Goal: Information Seeking & Learning: Learn about a topic

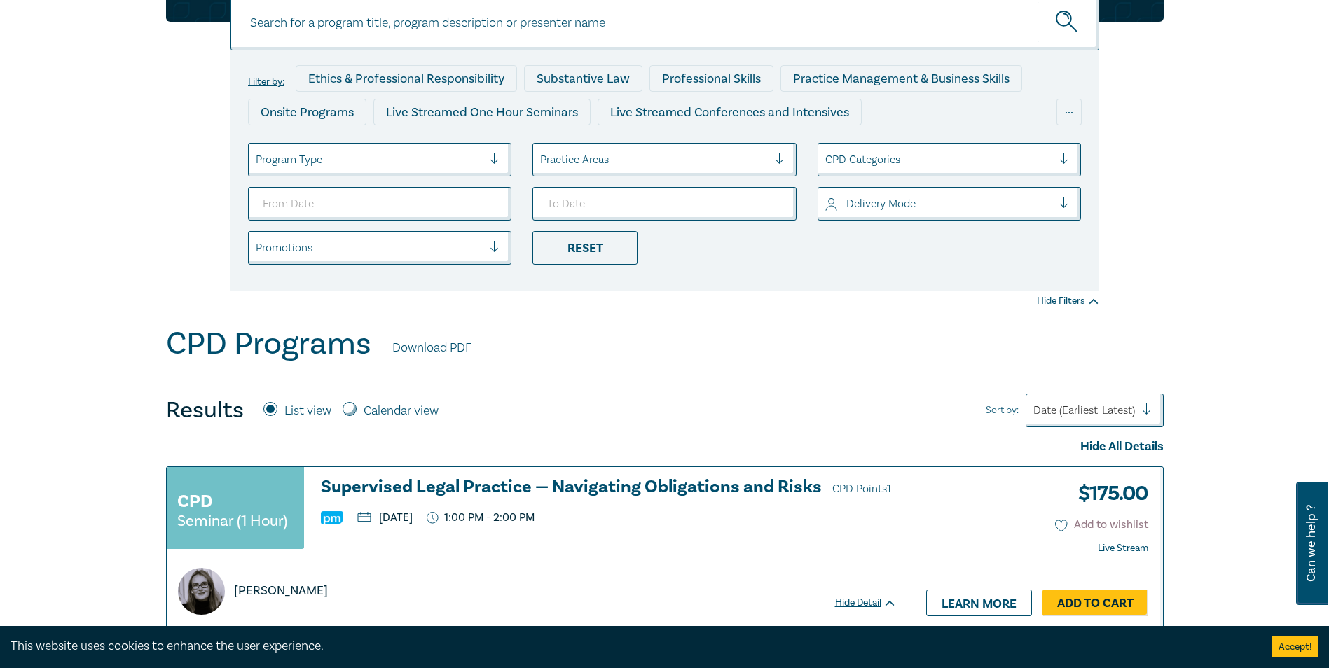
scroll to position [140, 0]
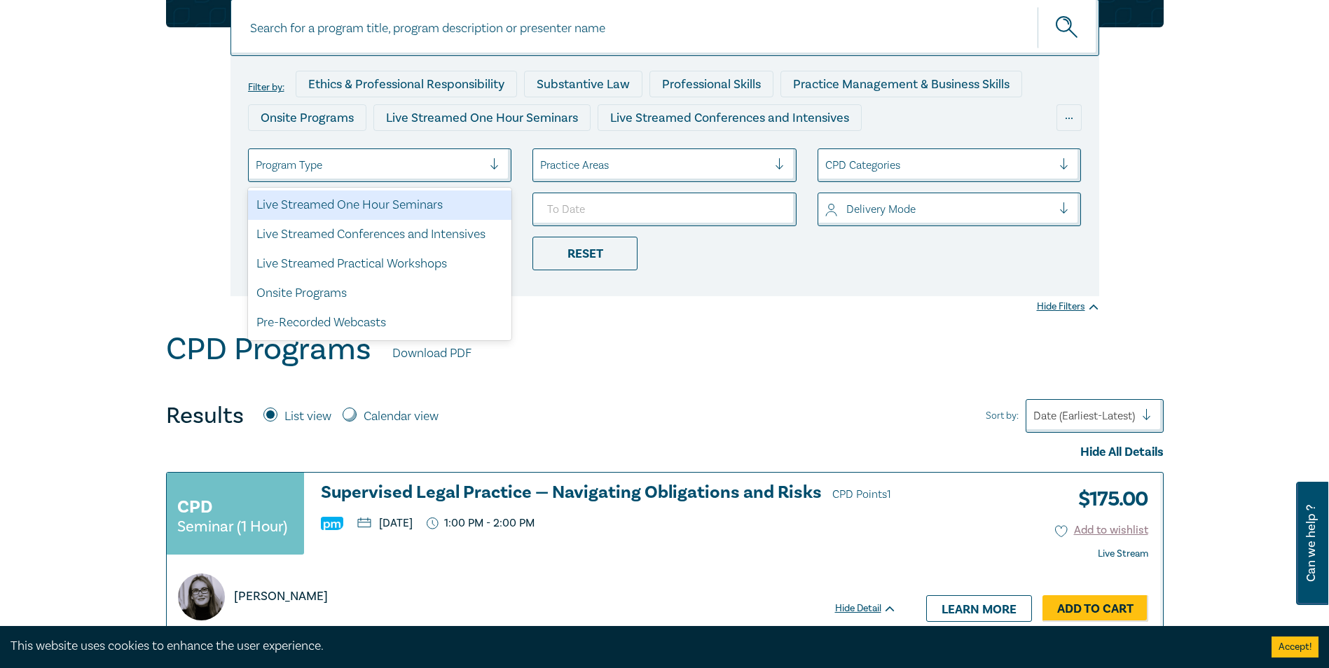
click at [405, 172] on div at bounding box center [370, 165] width 228 height 18
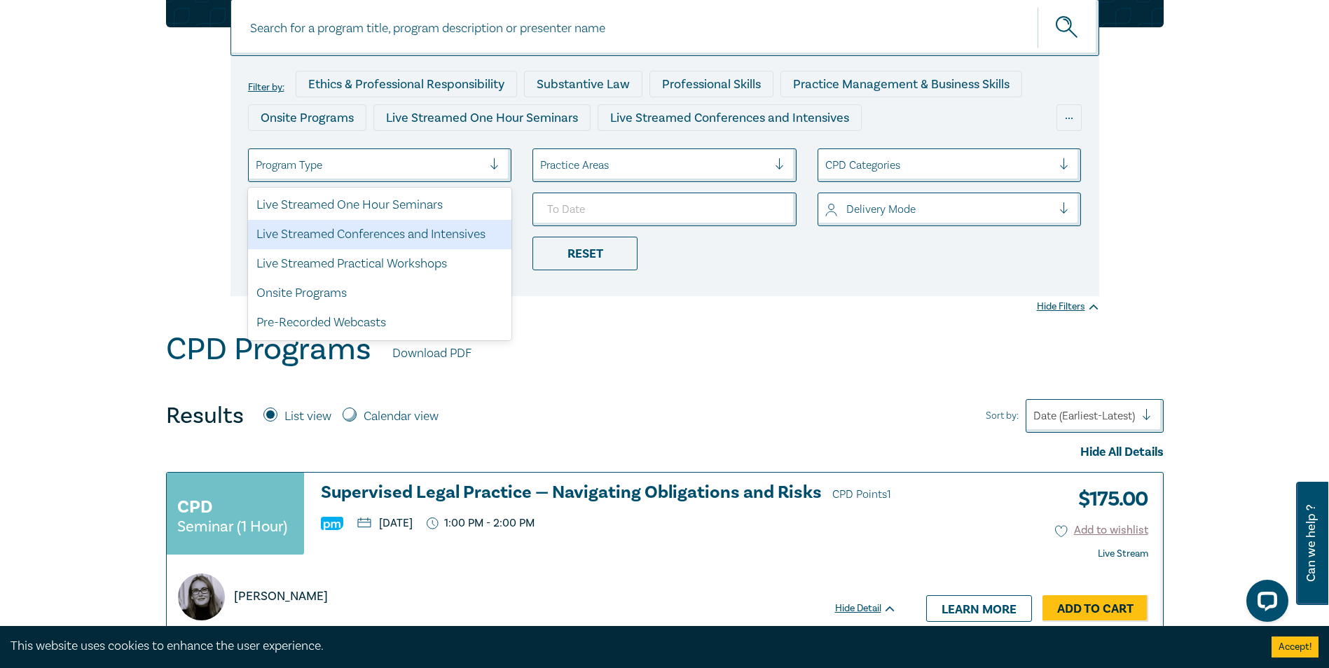
scroll to position [0, 0]
click at [578, 167] on div at bounding box center [654, 165] width 228 height 18
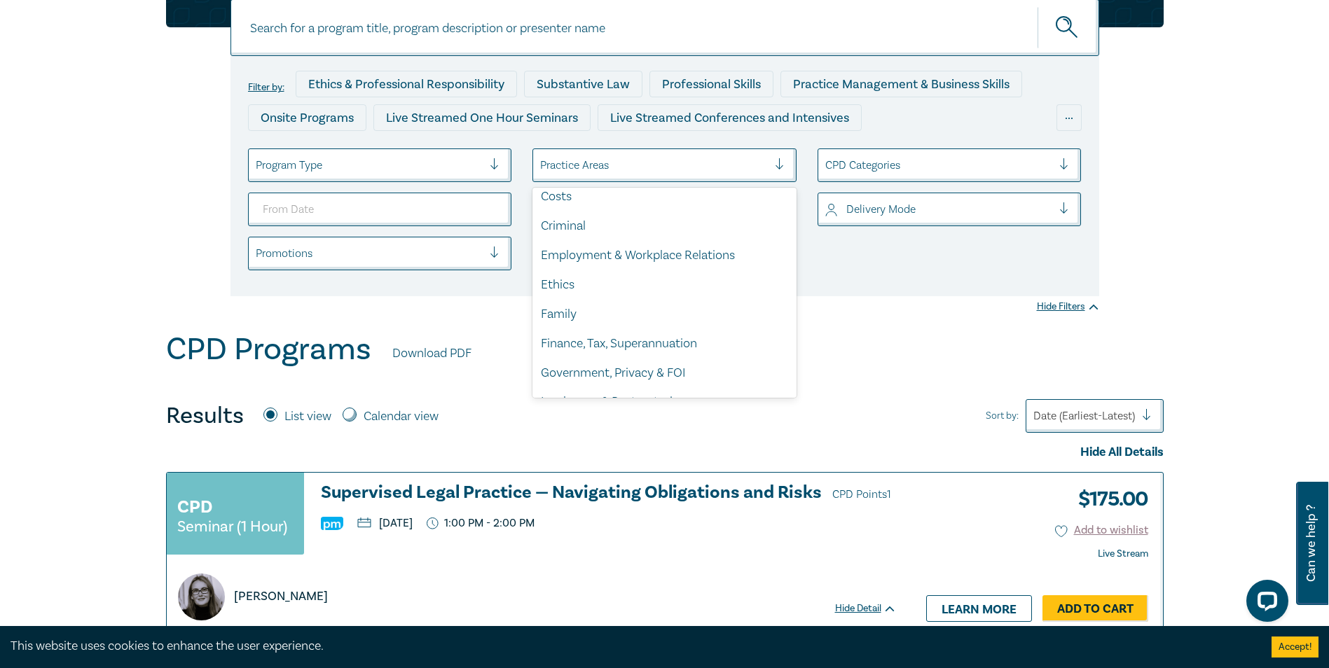
scroll to position [140, 0]
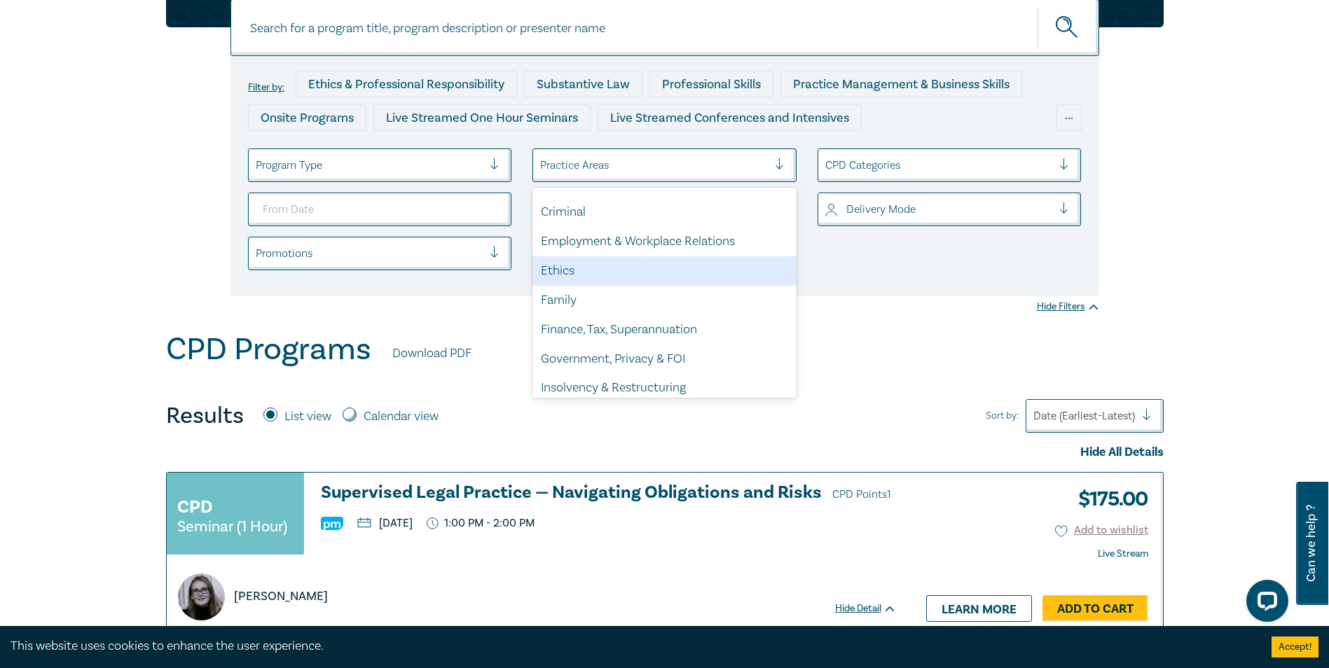
click at [590, 292] on div "Family" at bounding box center [664, 300] width 264 height 29
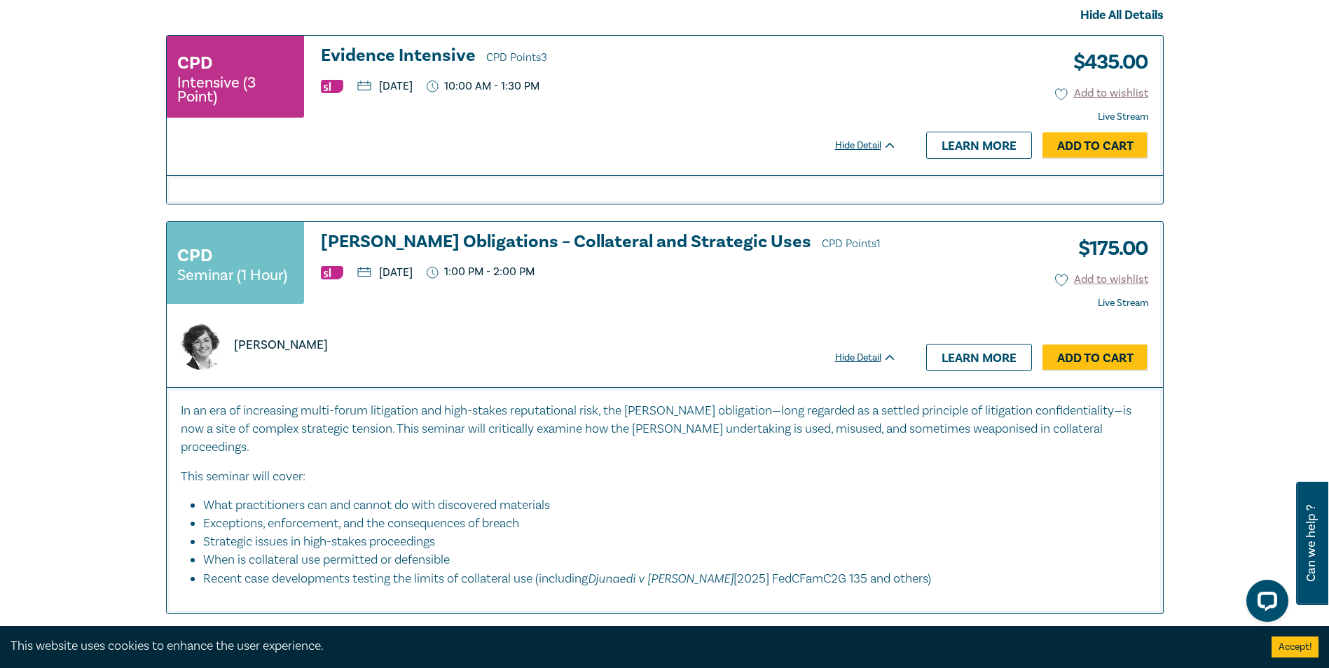
scroll to position [631, 0]
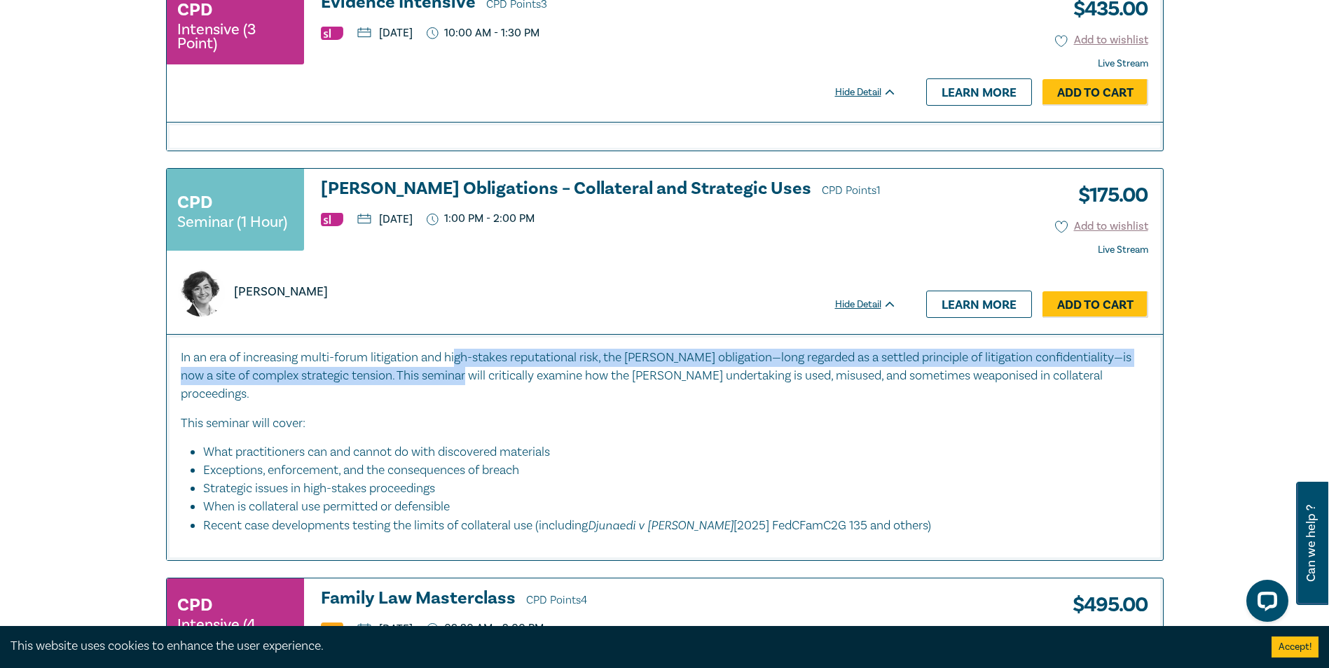
drag, startPoint x: 458, startPoint y: 357, endPoint x: 465, endPoint y: 378, distance: 21.5
click at [465, 378] on p "In an era of increasing multi-forum litigation and high-stakes reputational ris…" at bounding box center [665, 376] width 968 height 55
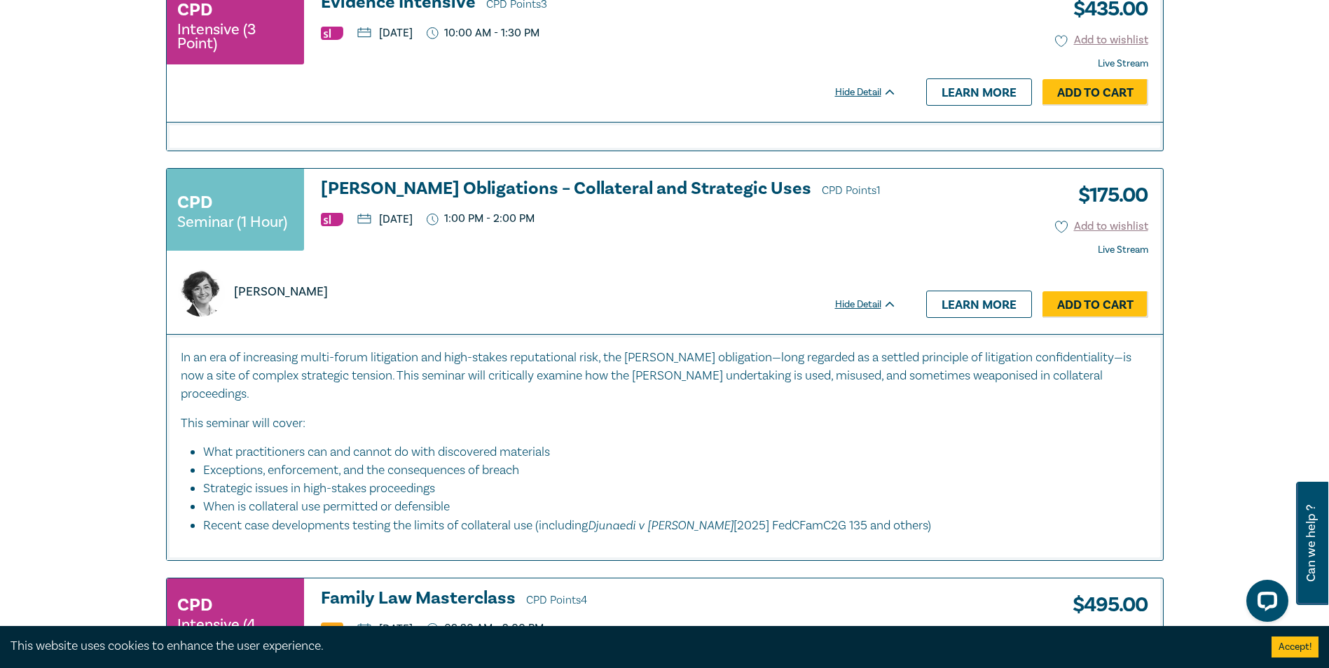
drag, startPoint x: 465, startPoint y: 378, endPoint x: 380, endPoint y: 408, distance: 90.0
click at [380, 415] on p "This seminar will cover:" at bounding box center [665, 424] width 968 height 18
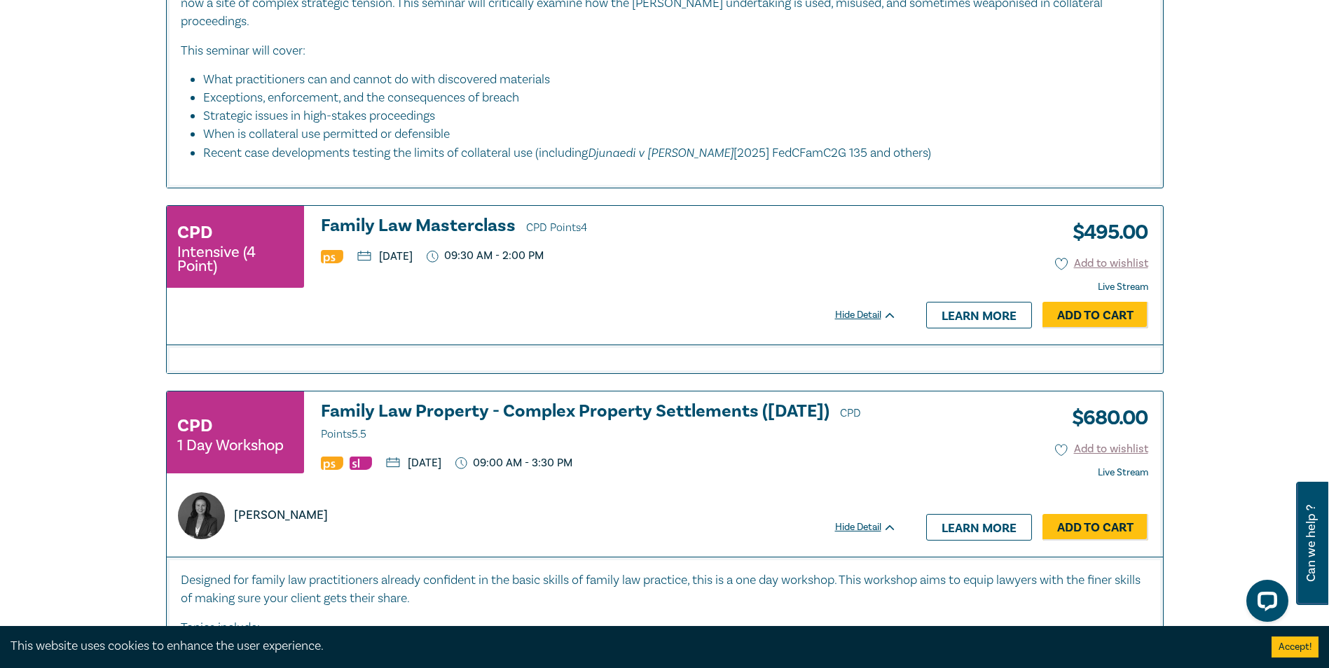
scroll to position [1051, 0]
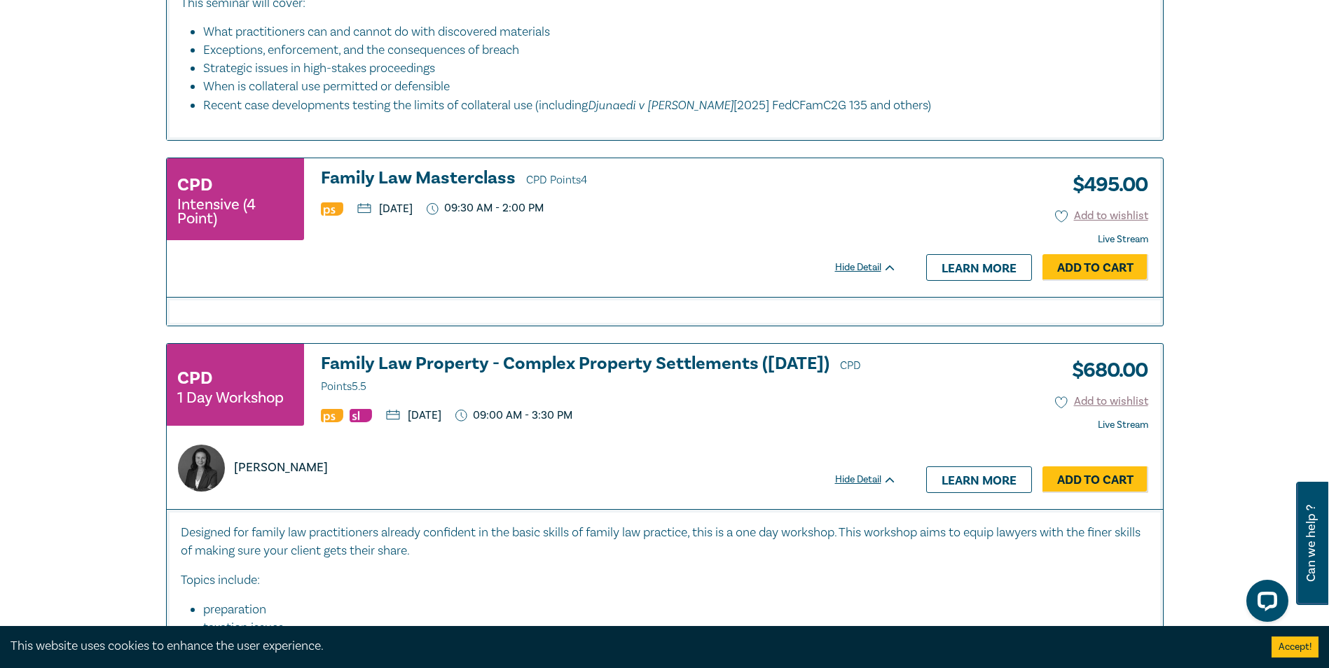
drag, startPoint x: 399, startPoint y: 164, endPoint x: 407, endPoint y: 159, distance: 9.1
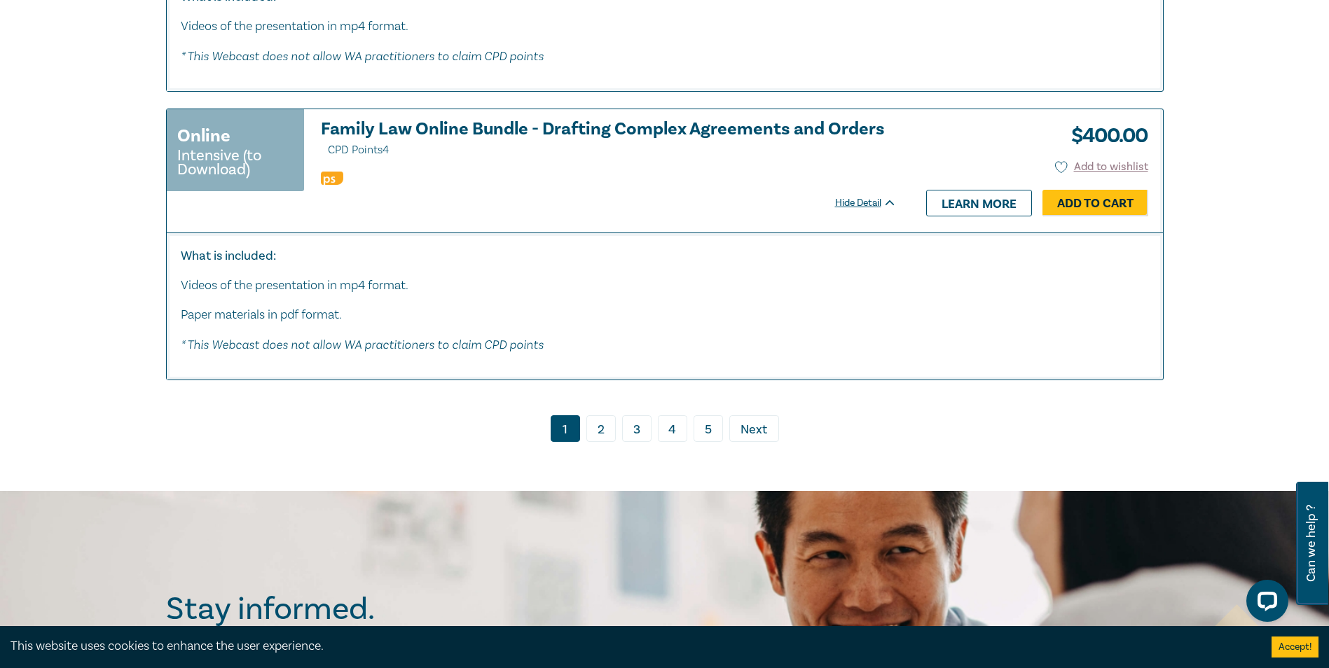
scroll to position [6445, 0]
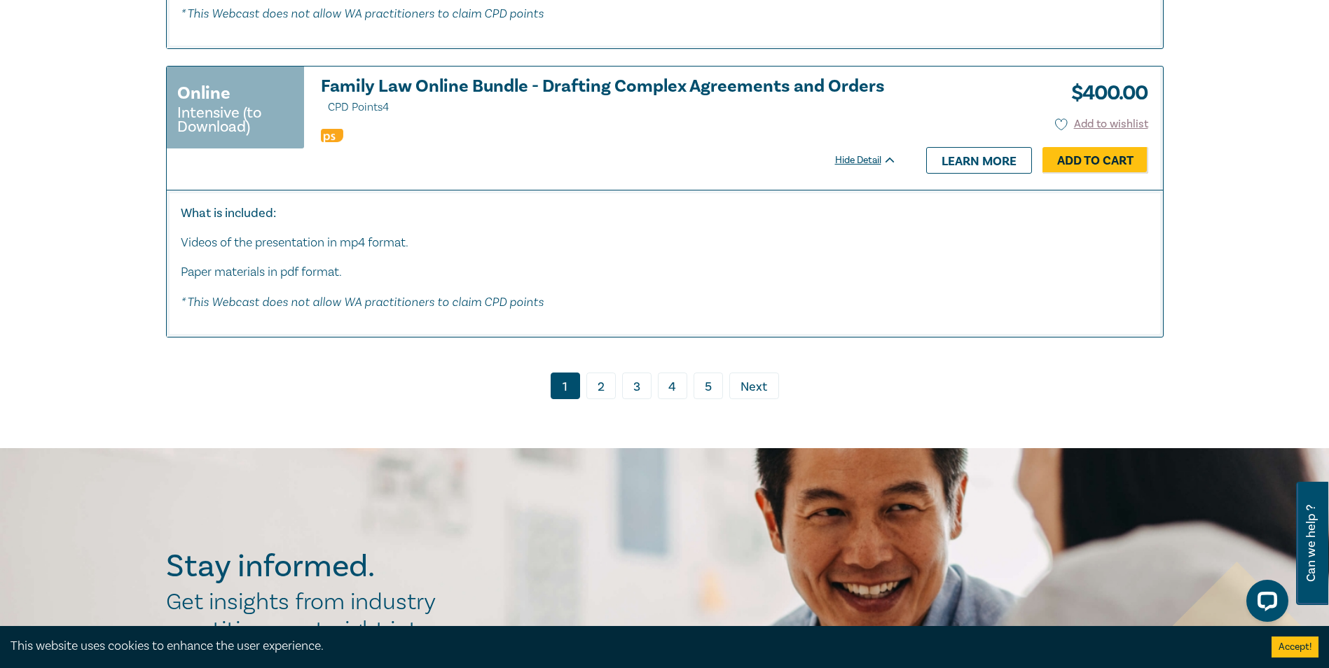
click at [607, 373] on link "2" at bounding box center [600, 386] width 29 height 27
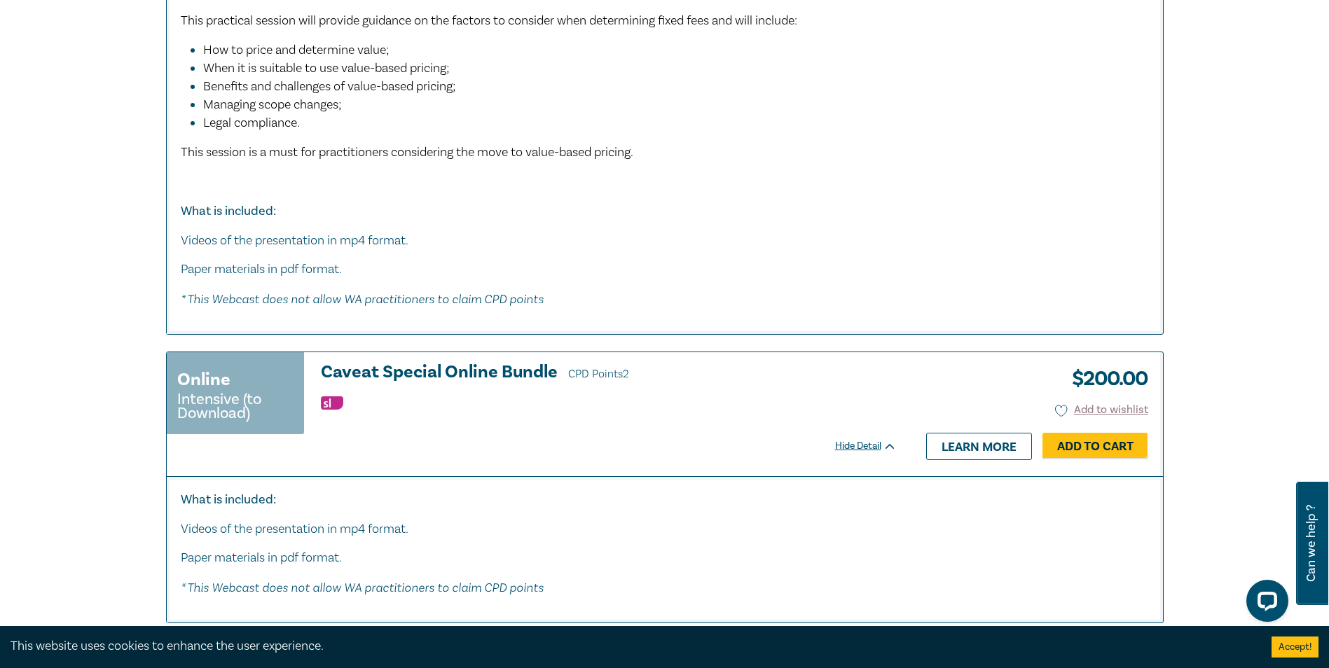
scroll to position [2102, 0]
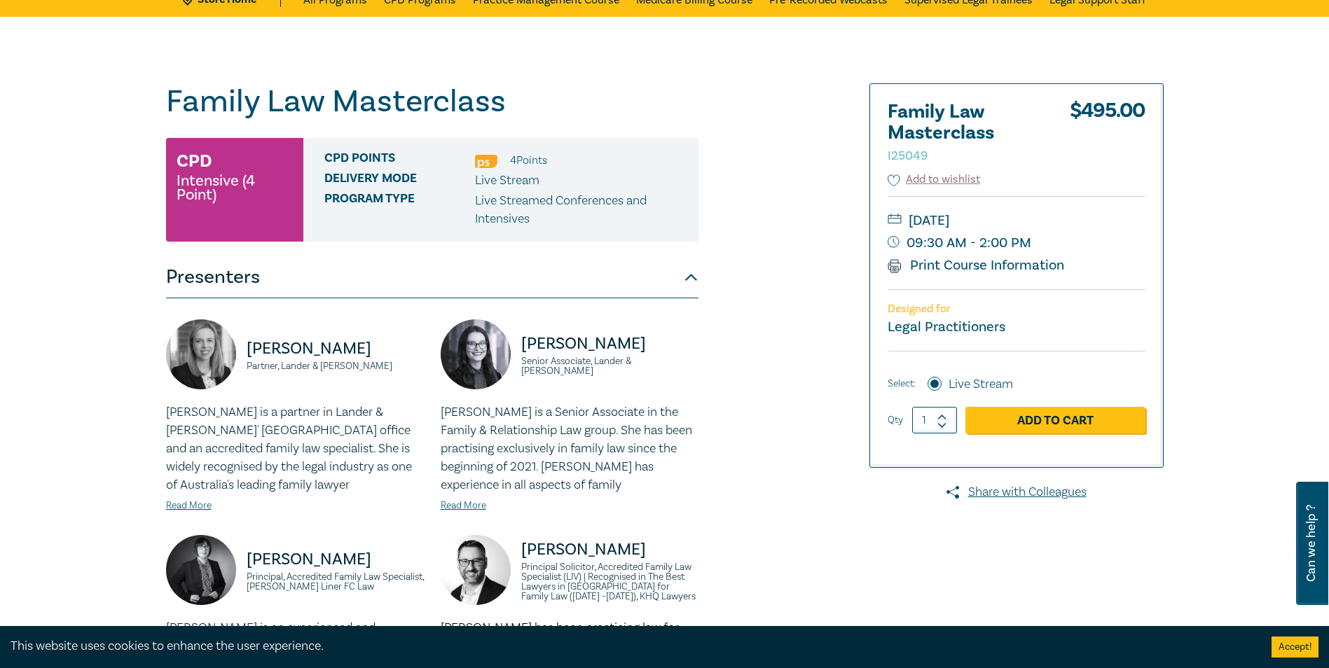
scroll to position [70, 0]
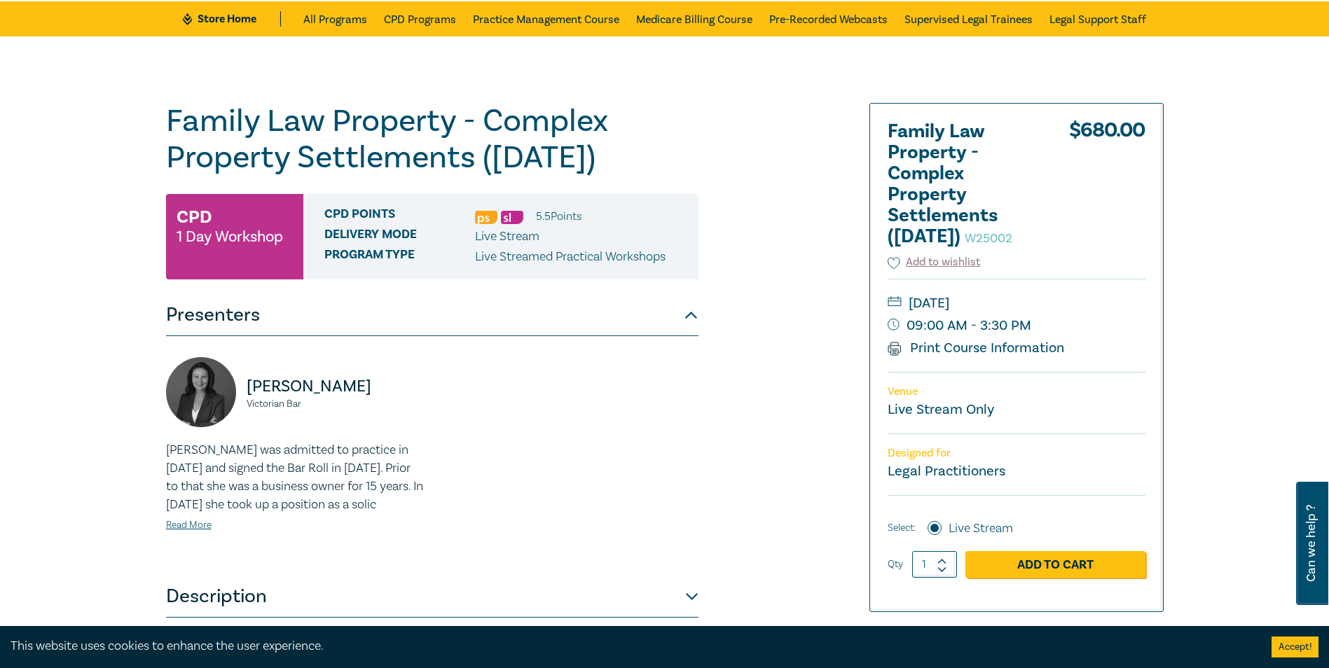
scroll to position [280, 0]
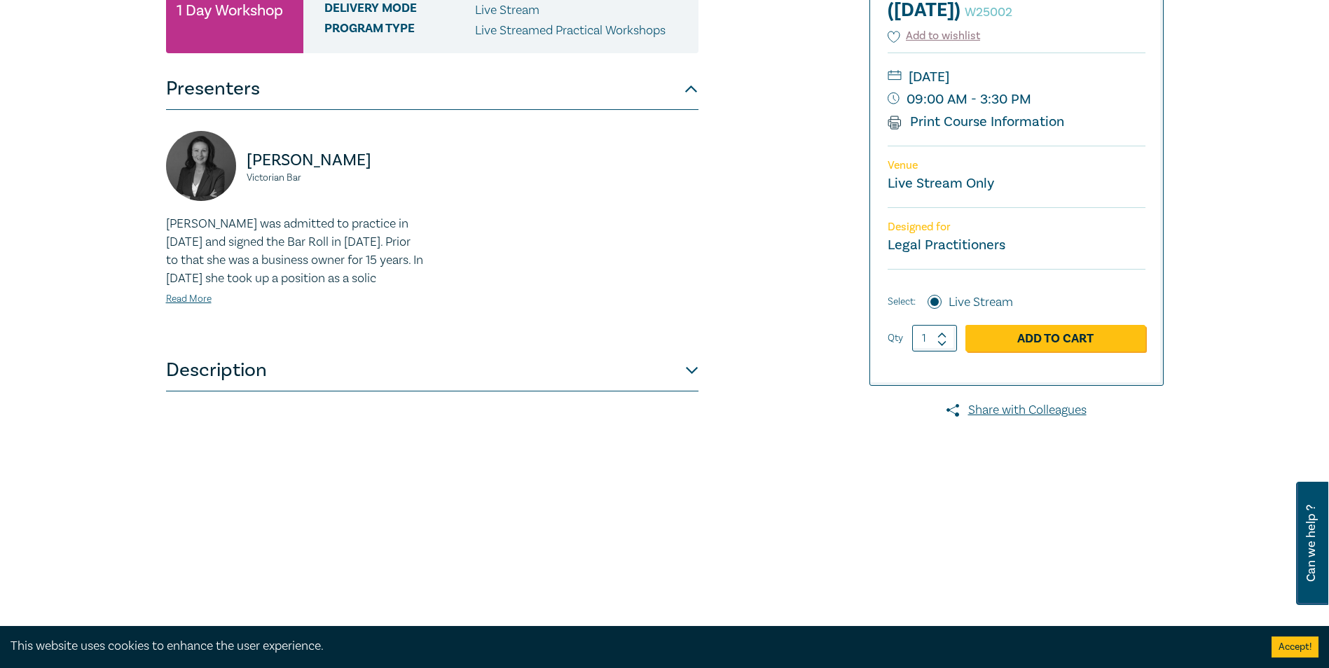
click at [687, 384] on button "Description" at bounding box center [432, 371] width 532 height 42
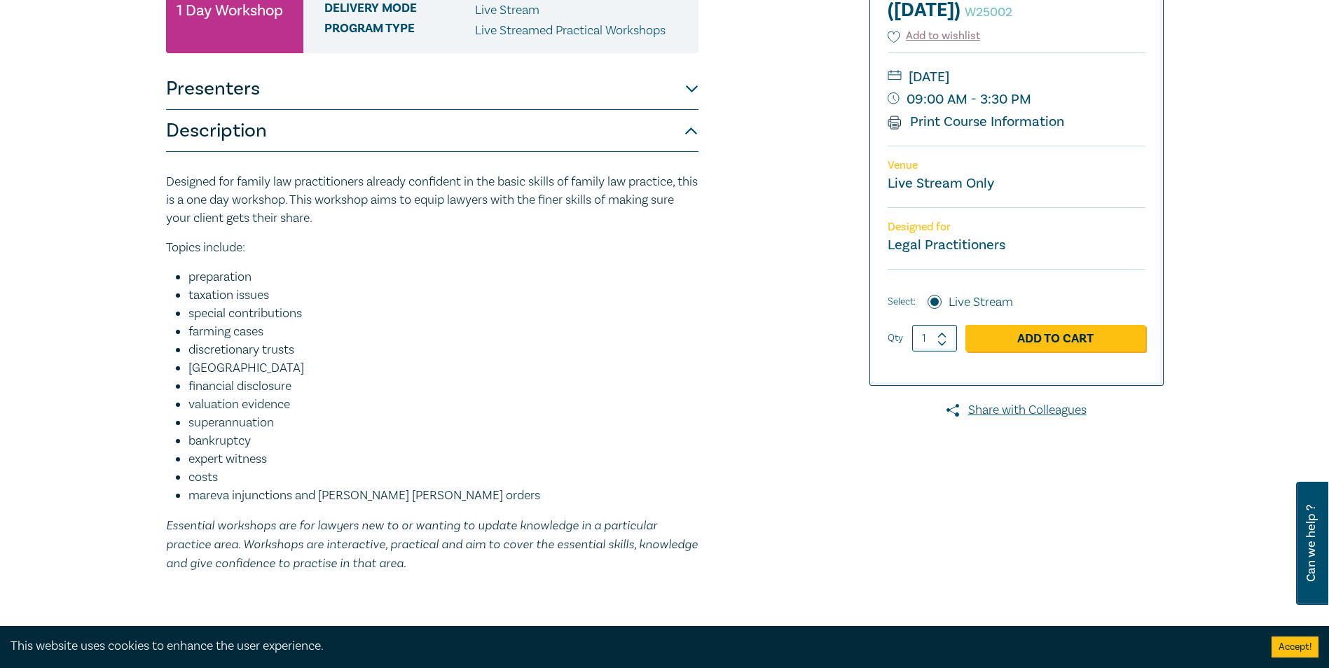
click at [670, 111] on button "Description" at bounding box center [432, 131] width 532 height 42
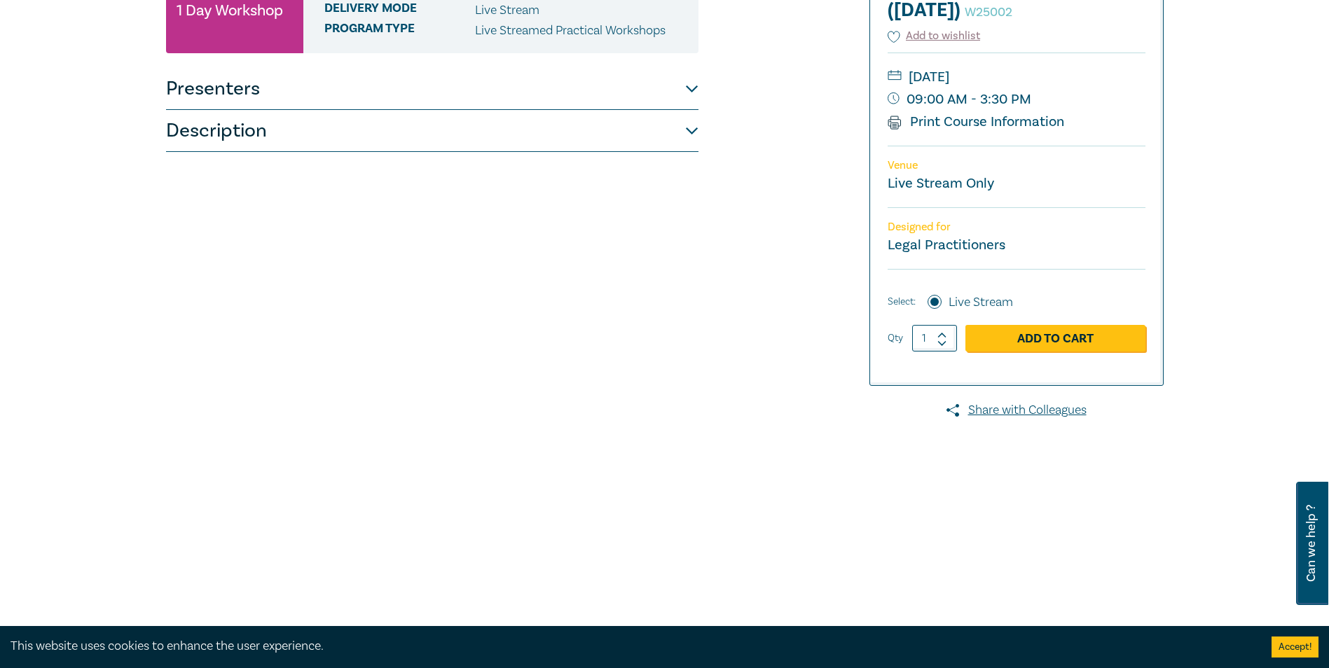
click at [673, 92] on button "Presenters" at bounding box center [432, 89] width 532 height 42
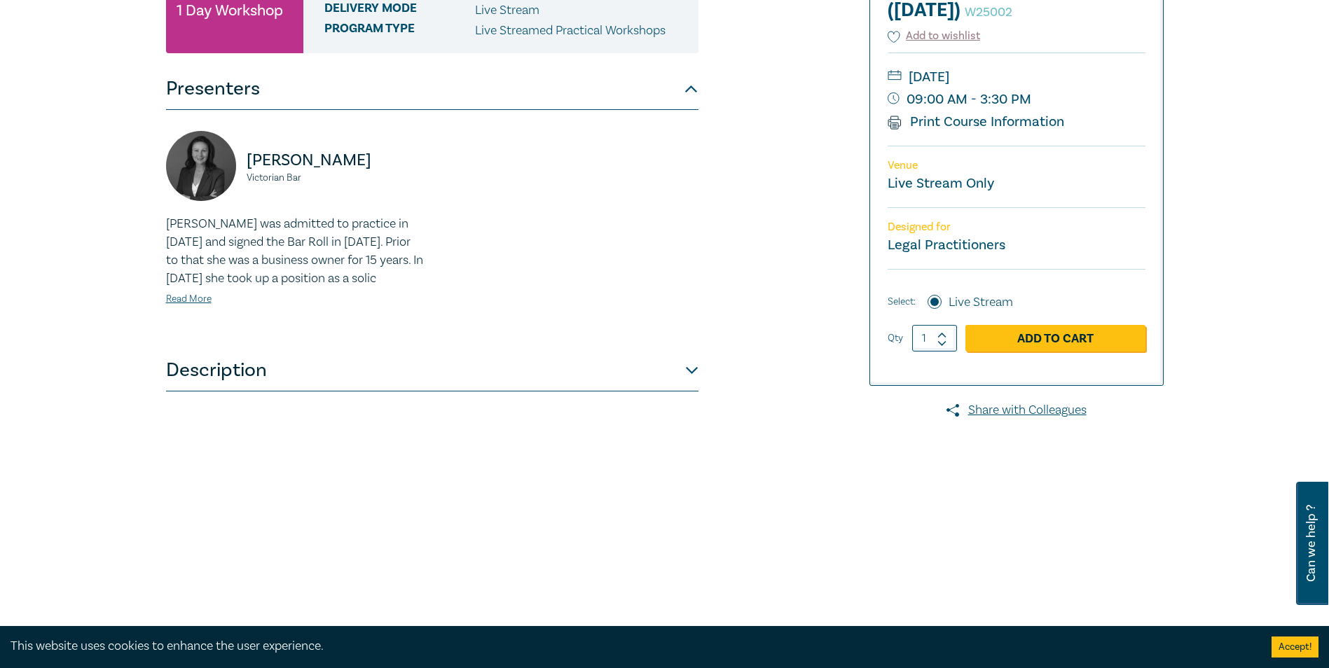
click at [688, 383] on button "Description" at bounding box center [432, 371] width 532 height 42
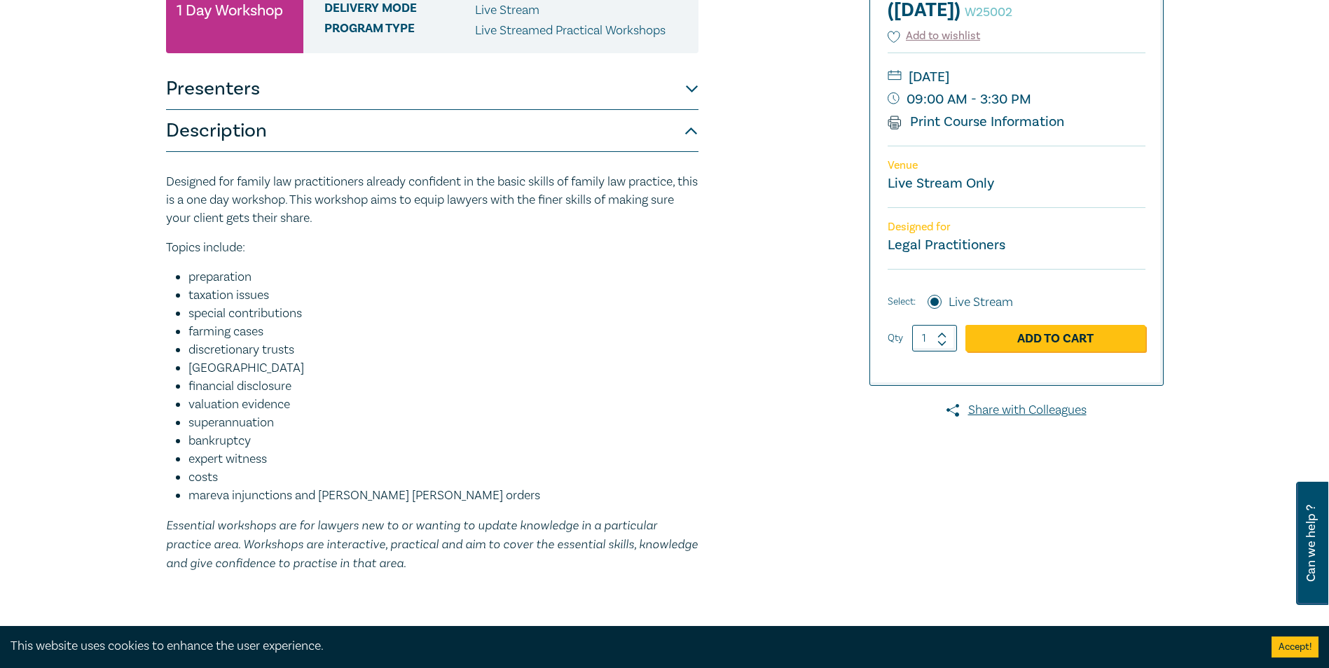
click at [670, 109] on button "Presenters" at bounding box center [432, 89] width 532 height 42
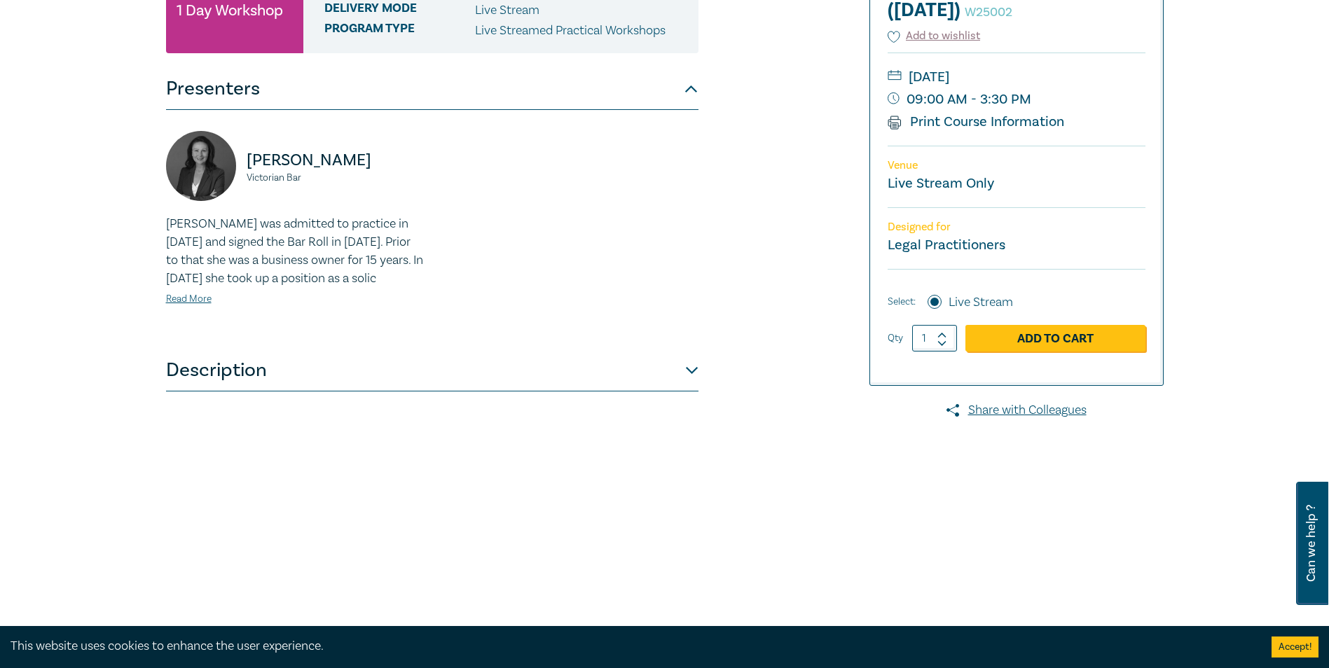
click at [680, 392] on button "Description" at bounding box center [432, 371] width 532 height 42
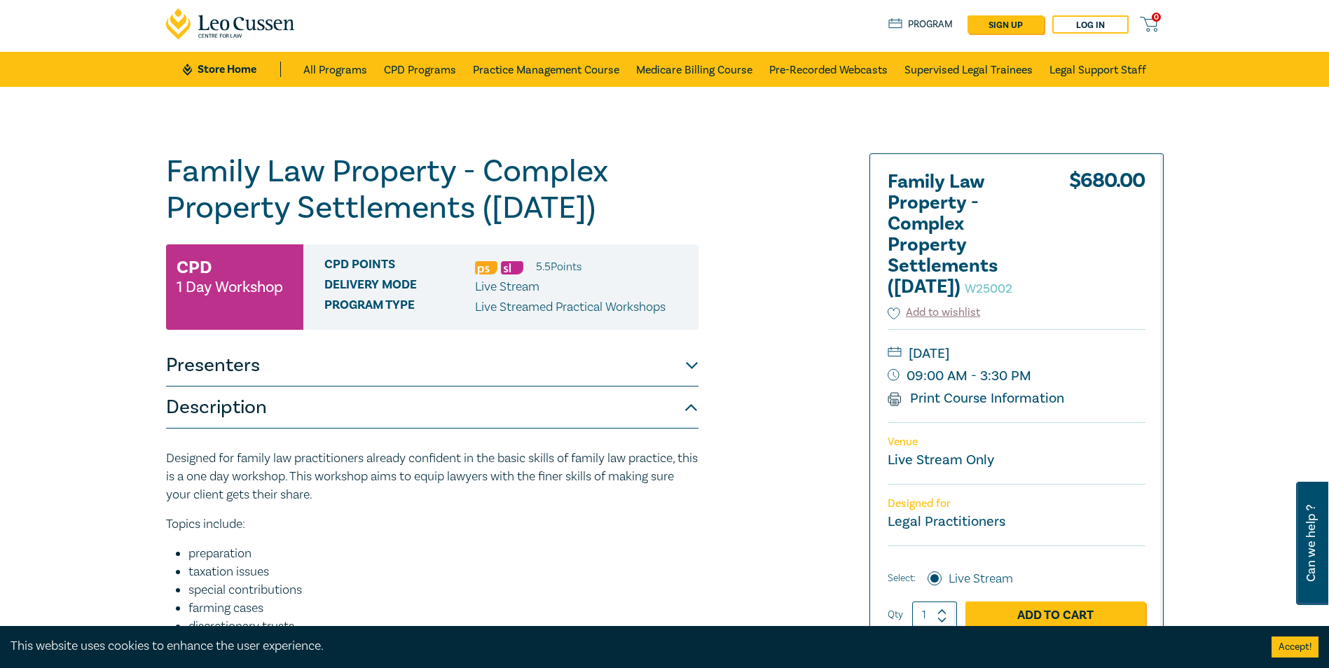
scroll to position [0, 0]
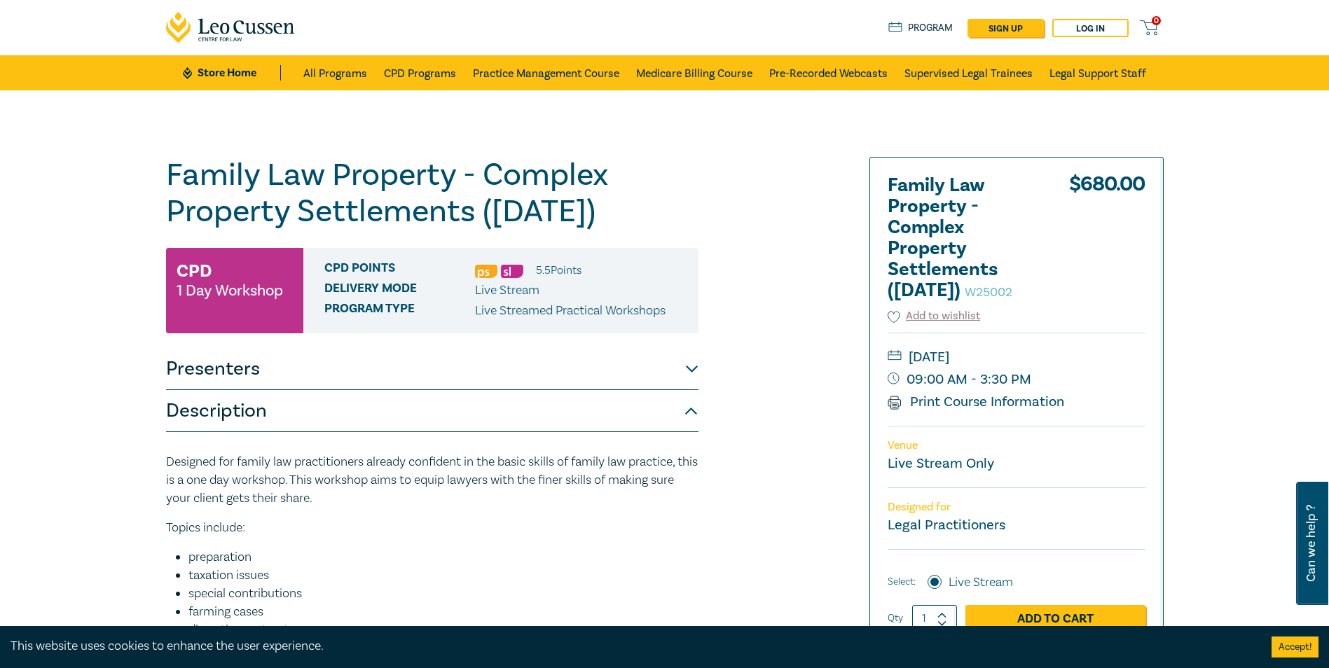
click at [619, 387] on button "Presenters" at bounding box center [432, 369] width 532 height 42
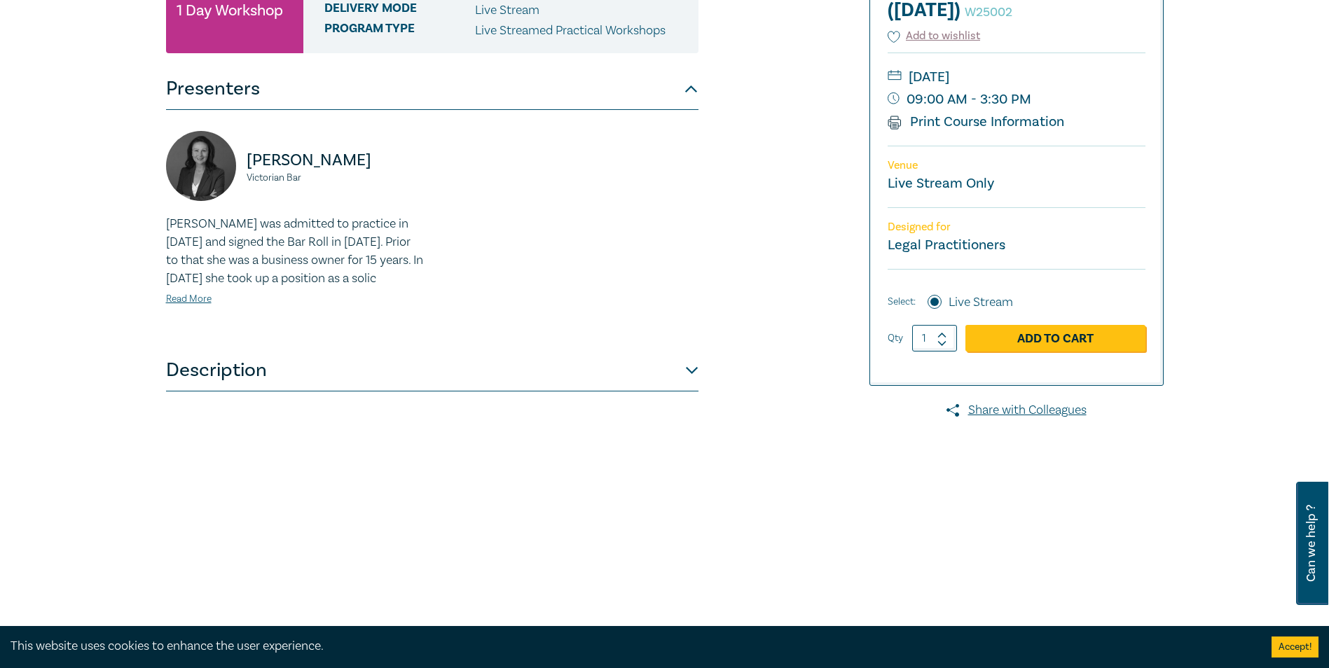
click at [695, 378] on button "Description" at bounding box center [432, 371] width 532 height 42
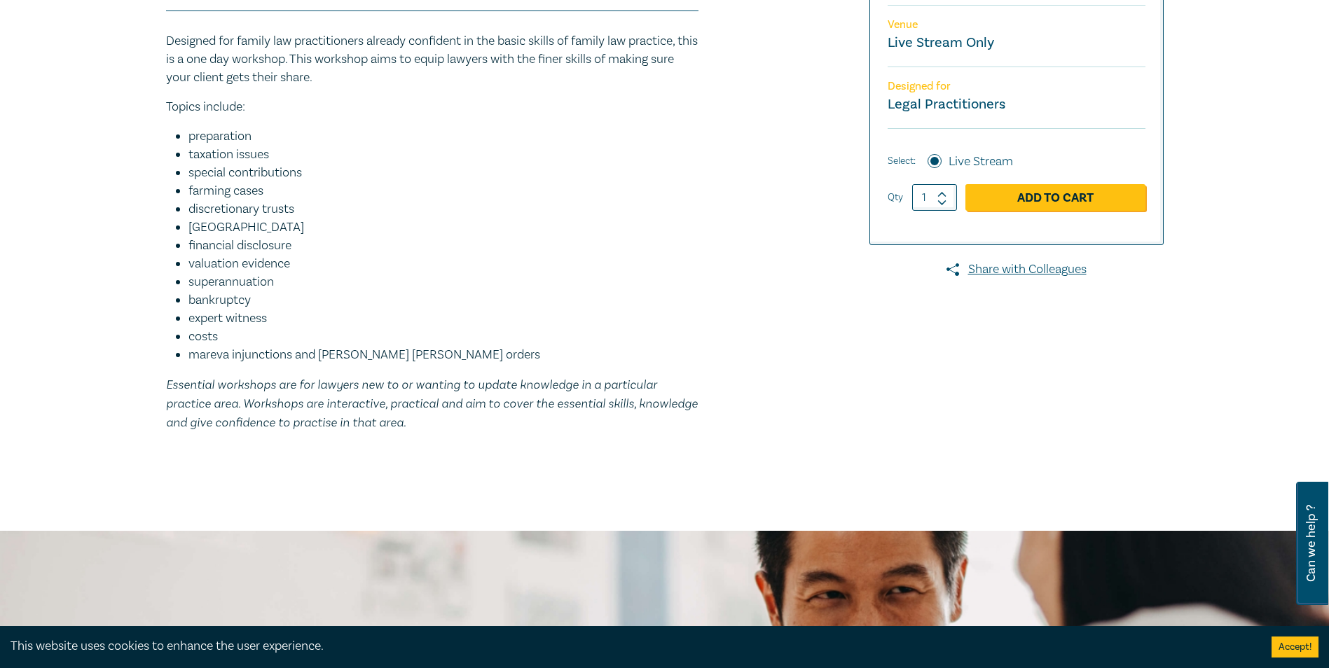
scroll to position [420, 0]
click at [586, 309] on li "bankruptcy" at bounding box center [443, 301] width 510 height 18
